Goal: Task Accomplishment & Management: Complete application form

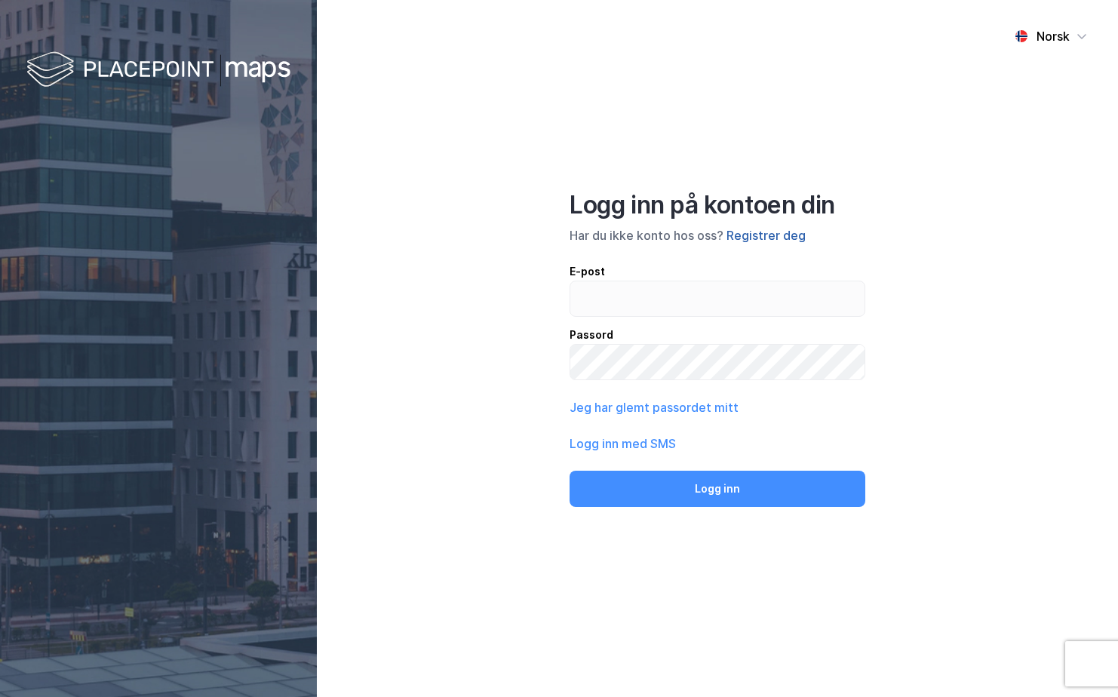
click at [781, 233] on button "Registrer deg" at bounding box center [765, 235] width 79 height 18
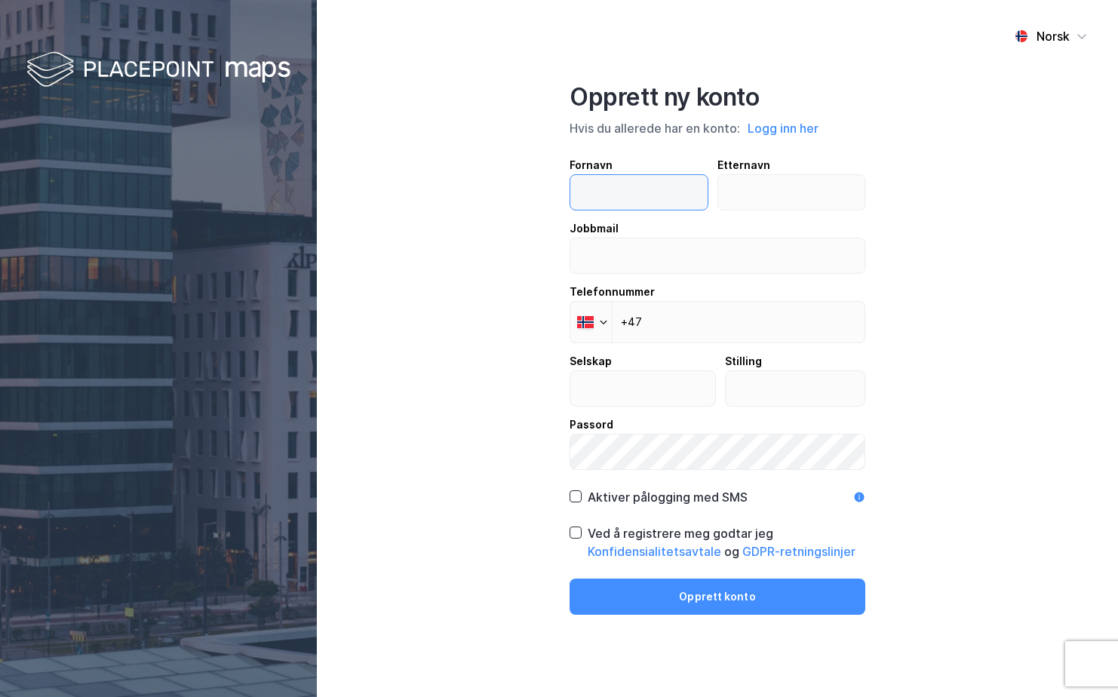
click at [635, 193] on input "text" at bounding box center [638, 192] width 137 height 35
type input "Mari"
type input "Panengstuen"
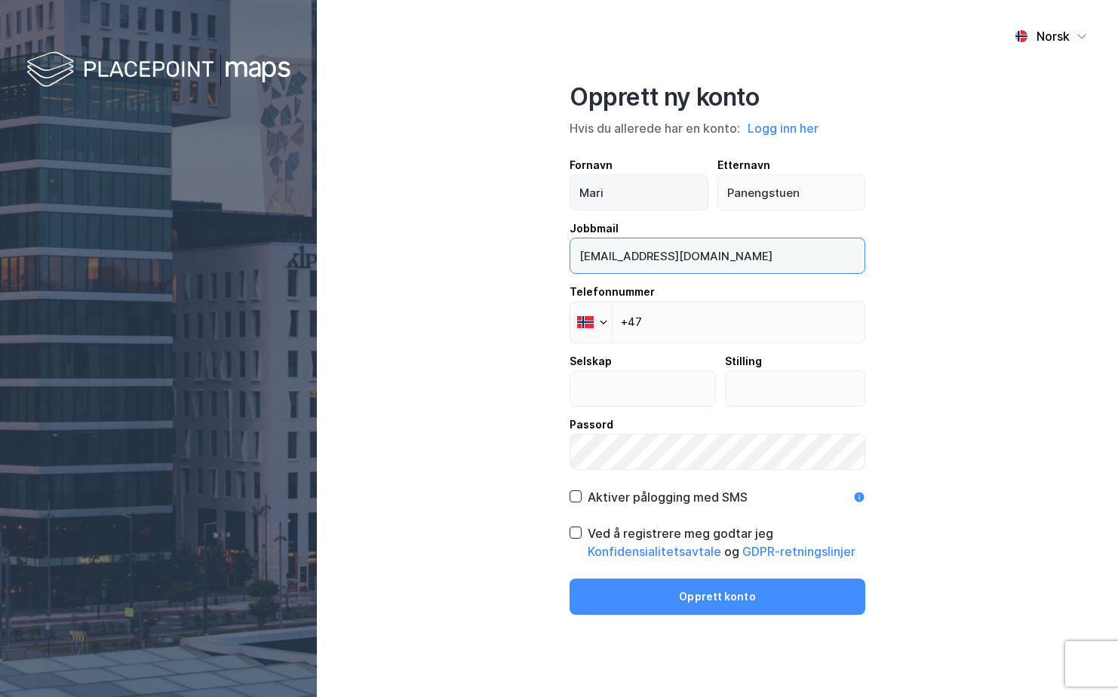
type input "[EMAIL_ADDRESS][PERSON_NAME][DOMAIN_NAME]"
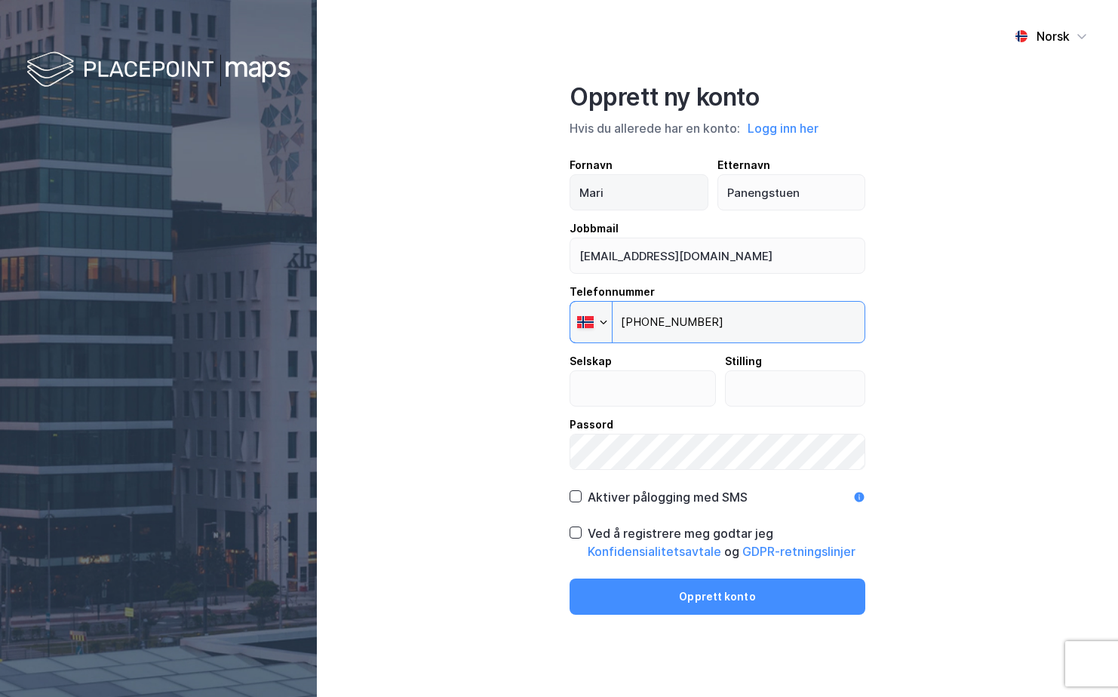
type input "+47 418 52 520"
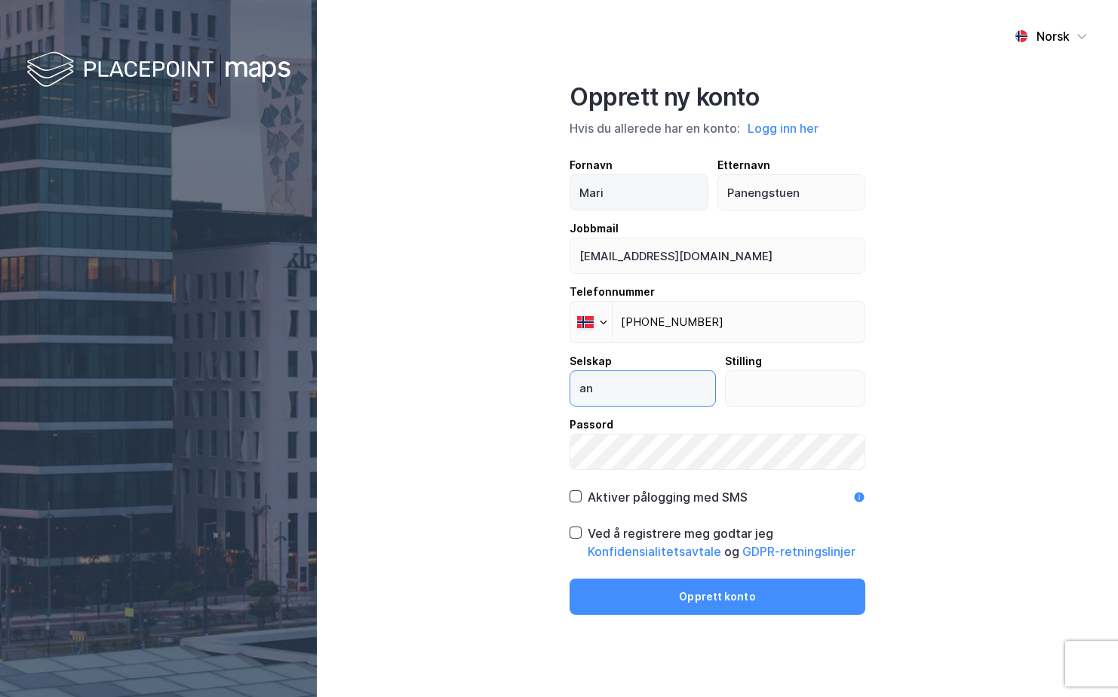
type input "a"
type input "Handelsbanken"
click at [579, 530] on icon at bounding box center [575, 532] width 11 height 11
click at [574, 495] on icon at bounding box center [575, 496] width 11 height 11
drag, startPoint x: 579, startPoint y: 498, endPoint x: 753, endPoint y: 514, distance: 175.0
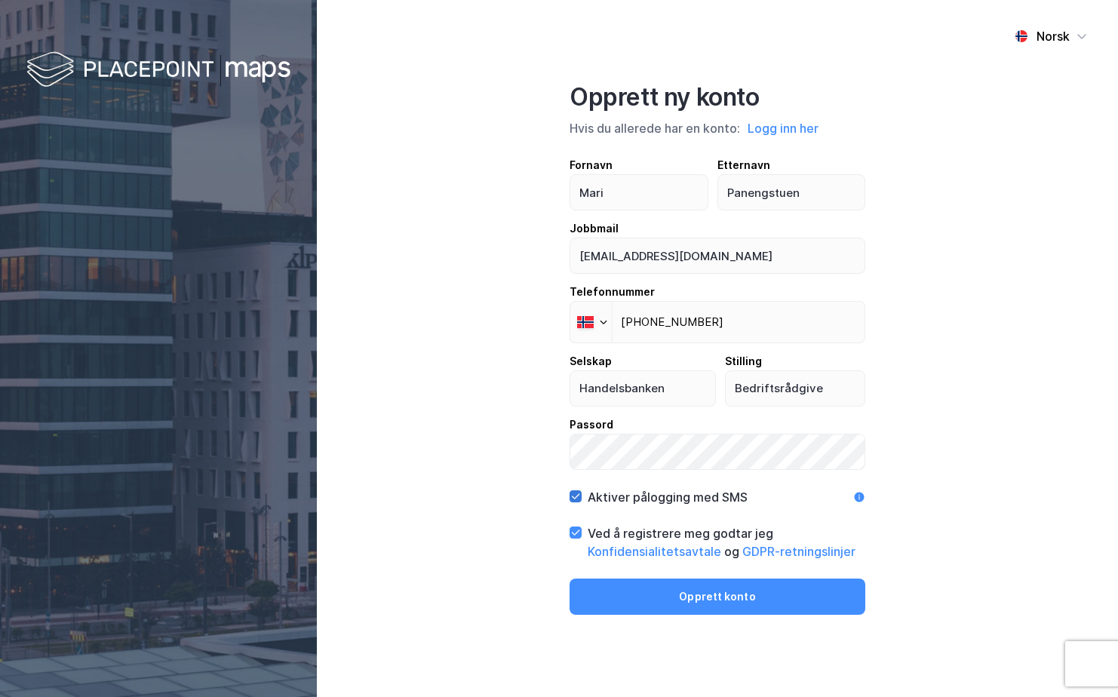
click at [579, 499] on icon at bounding box center [575, 496] width 11 height 11
click at [393, 445] on div "Norsk Opprett ny konto Hvis du allerede har en konto: Logg inn her Fornavn Mari…" at bounding box center [717, 348] width 801 height 697
click at [827, 385] on input "Bedriftsrådgive" at bounding box center [796, 388] width 140 height 35
type input "Bedriftsrådgiver"
click at [577, 495] on icon at bounding box center [575, 496] width 11 height 11
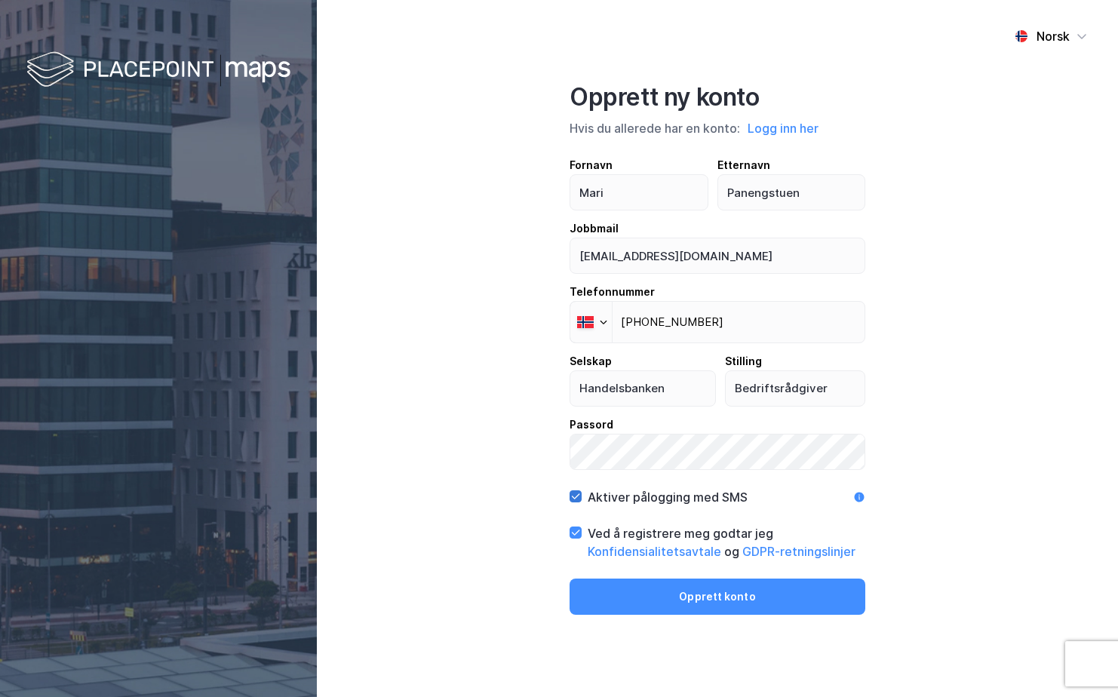
click at [579, 496] on icon at bounding box center [575, 496] width 11 height 11
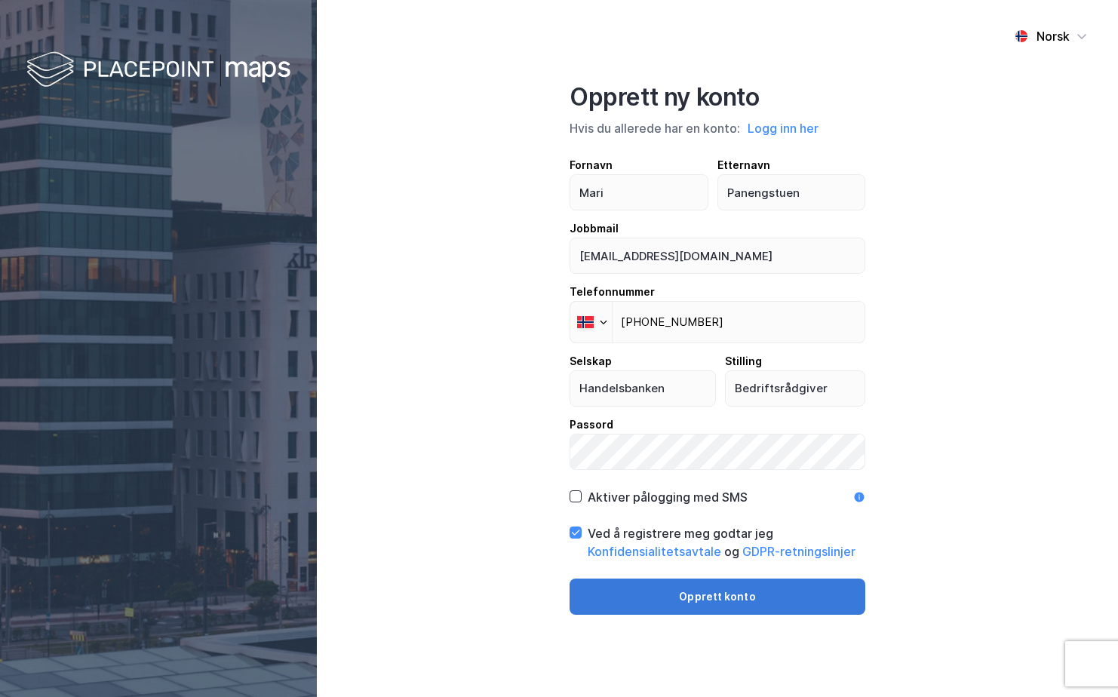
click at [715, 582] on button "Opprett konto" at bounding box center [717, 597] width 296 height 36
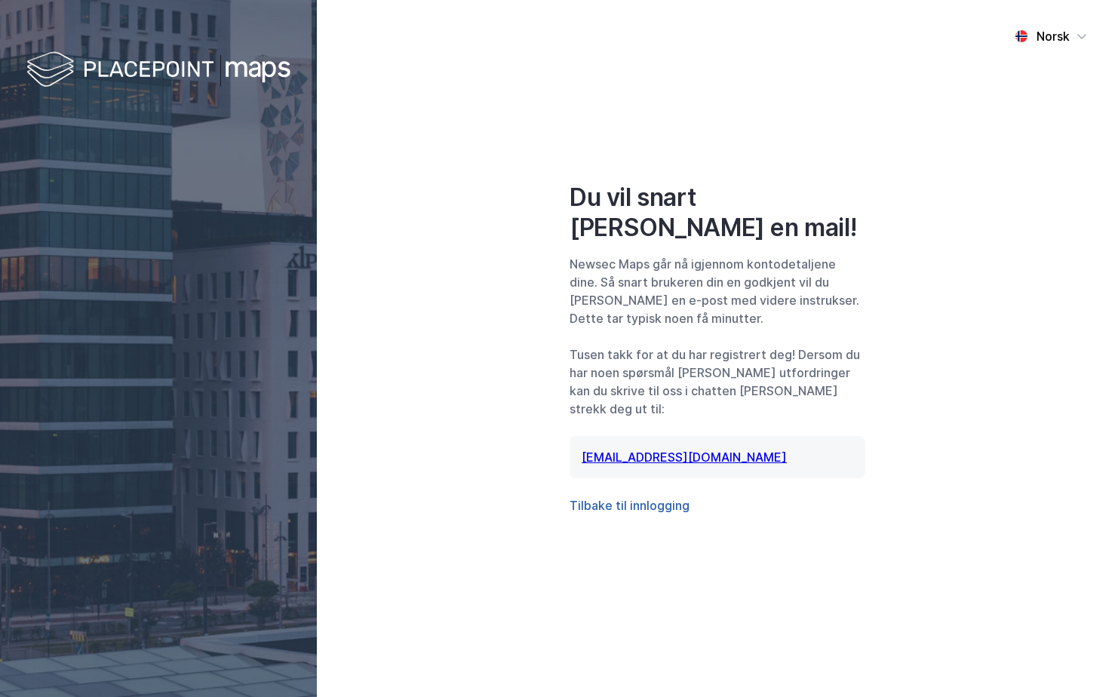
click at [631, 496] on button "Tilbake til innlogging" at bounding box center [629, 505] width 120 height 18
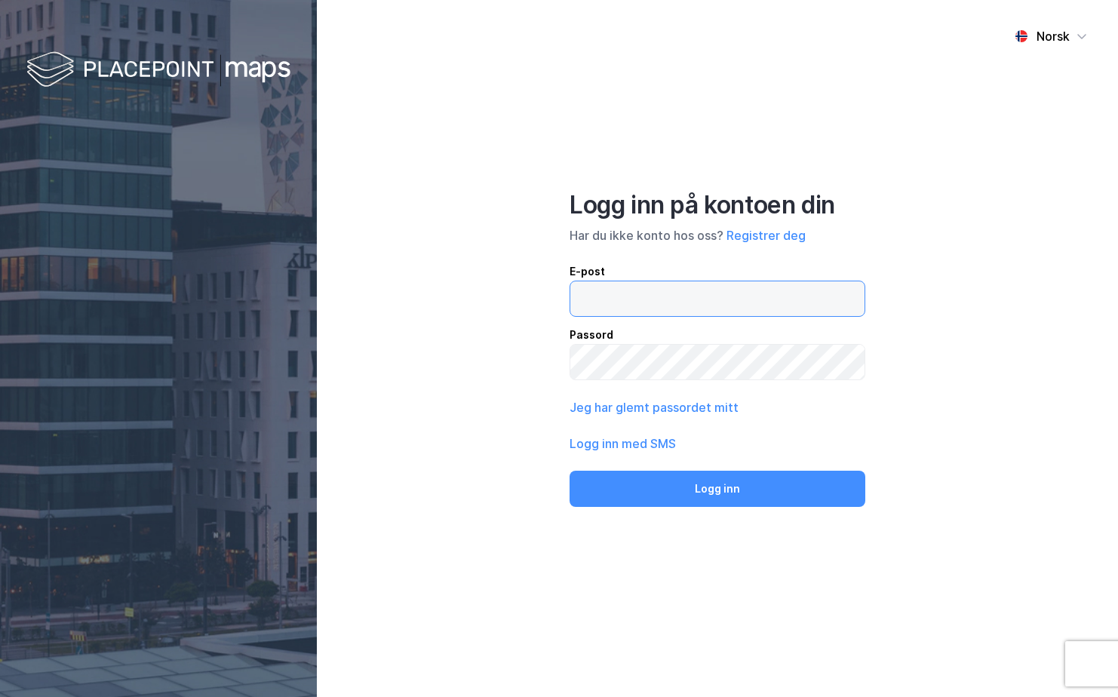
click at [679, 294] on input "email" at bounding box center [717, 298] width 294 height 35
type input "[EMAIL_ADDRESS][PERSON_NAME][DOMAIN_NAME]"
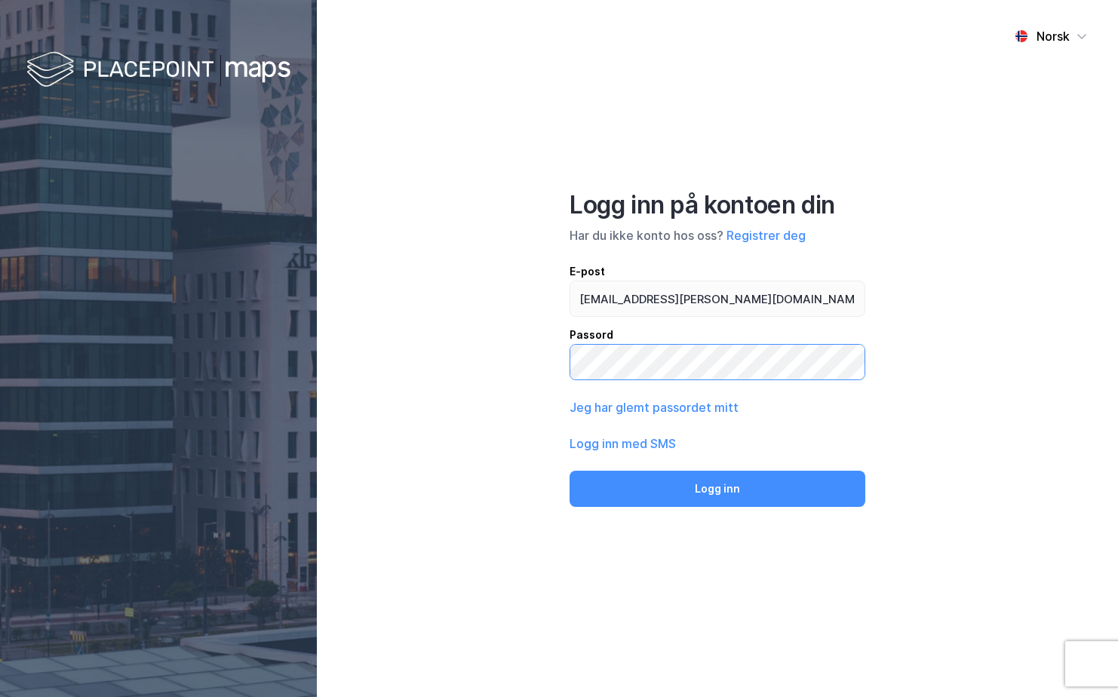
click at [569, 471] on button "Logg inn" at bounding box center [717, 489] width 296 height 36
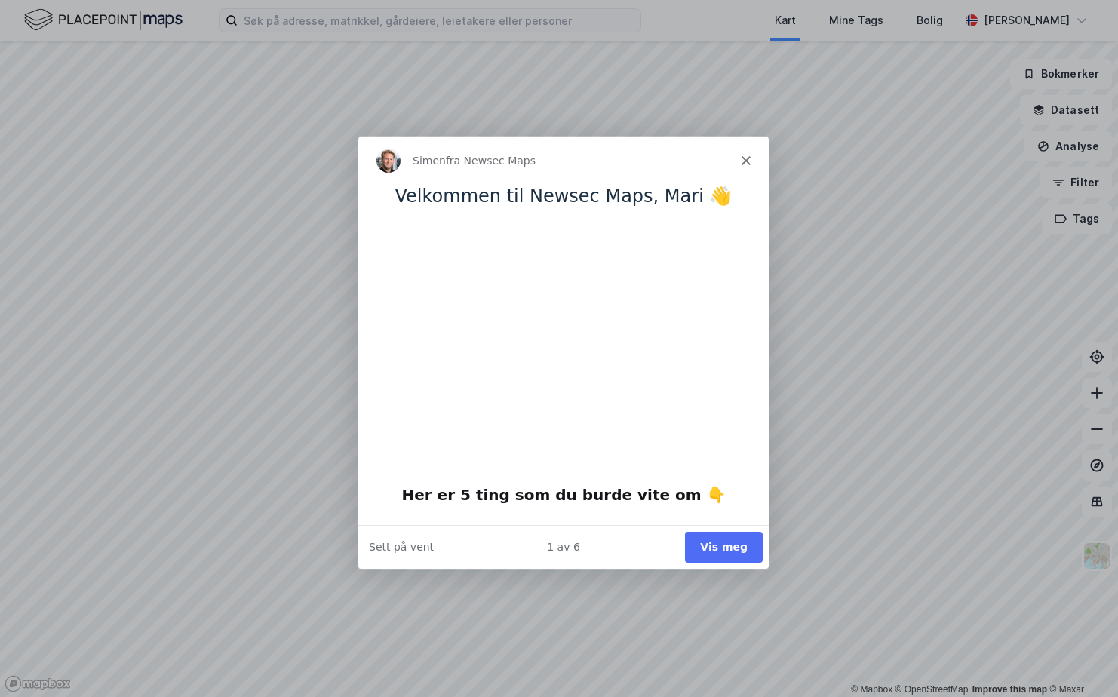
click at [732, 541] on button "Vis meg" at bounding box center [723, 546] width 78 height 31
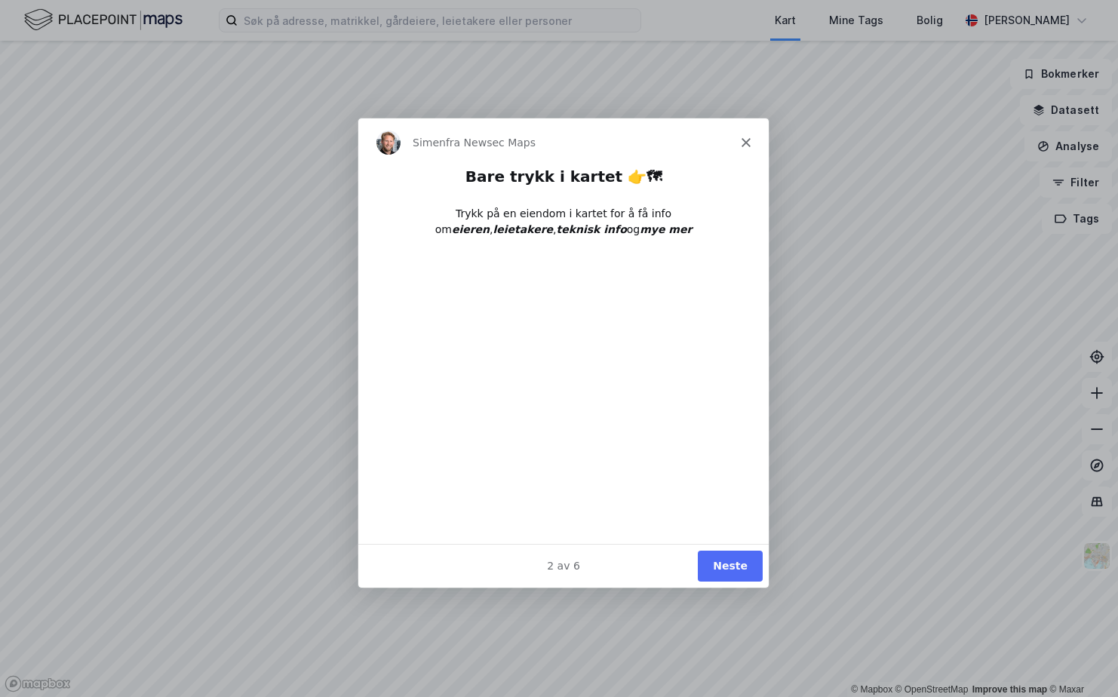
click at [744, 567] on button "Neste" at bounding box center [729, 565] width 65 height 31
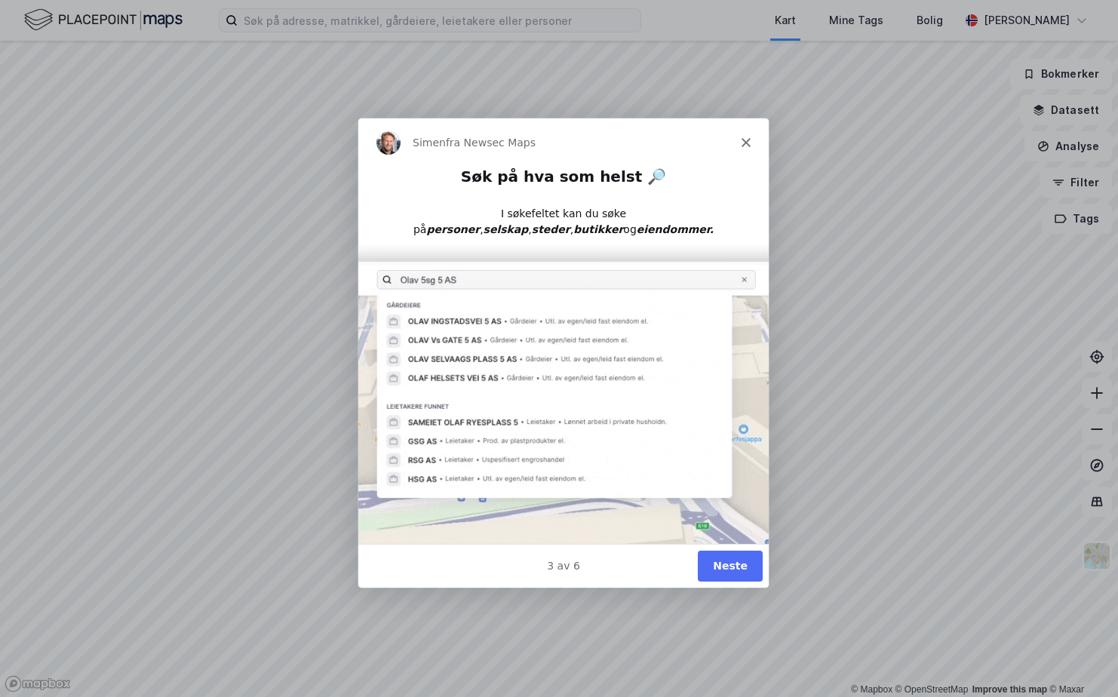
click at [740, 557] on button "Neste" at bounding box center [729, 565] width 65 height 31
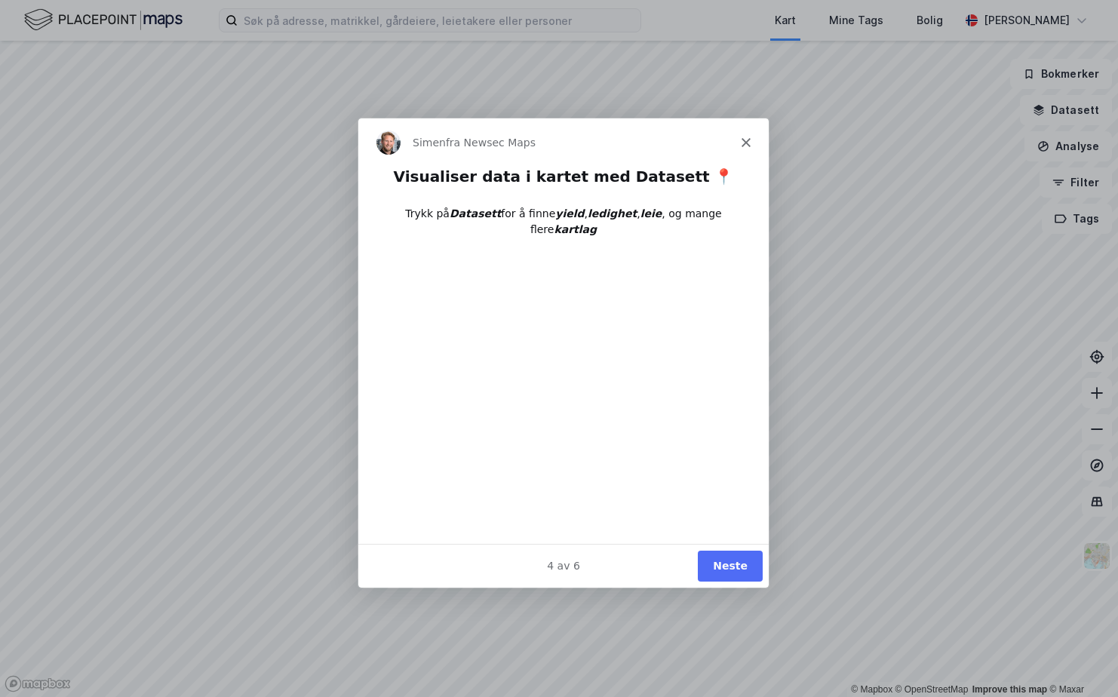
click at [727, 560] on button "Neste" at bounding box center [729, 565] width 65 height 31
click at [742, 136] on div "Simen fra Newsec Maps" at bounding box center [563, 142] width 410 height 48
click at [746, 563] on button "Neste" at bounding box center [729, 565] width 65 height 31
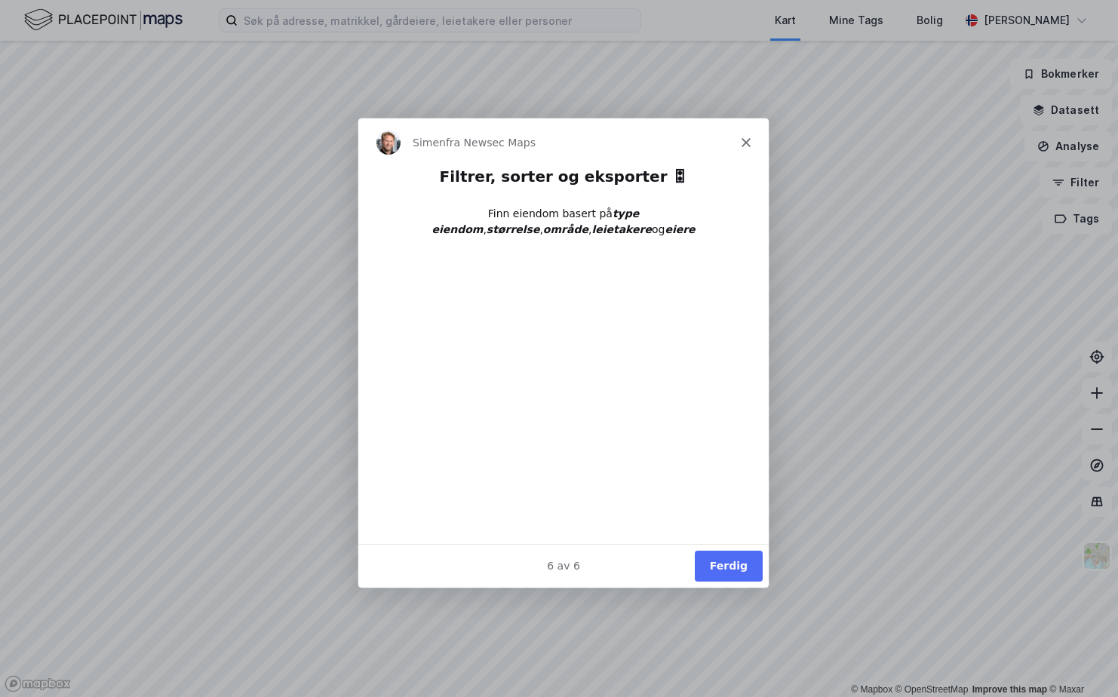
click at [745, 558] on button "Ferdig" at bounding box center [728, 565] width 68 height 31
